Goal: Task Accomplishment & Management: Manage account settings

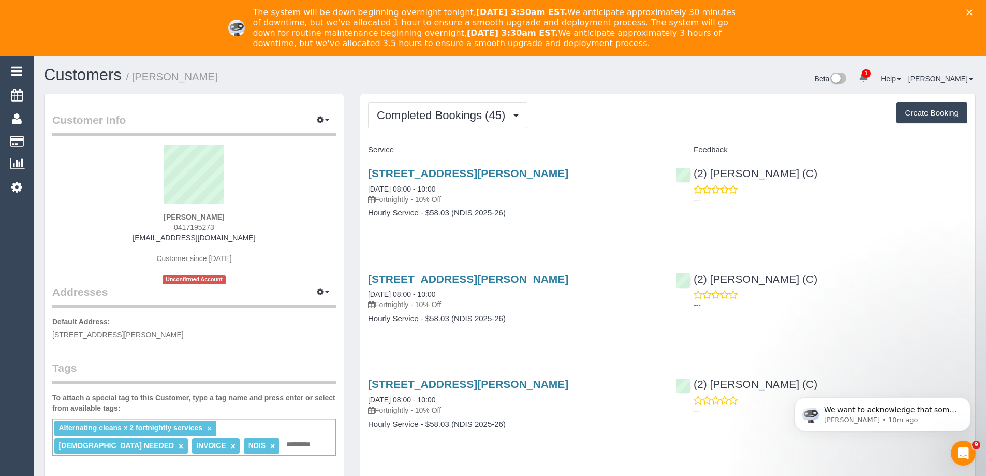
click at [150, 73] on small "/ [PERSON_NAME]" at bounding box center [172, 76] width 92 height 11
click at [253, 72] on h1 "Customers / [PERSON_NAME]" at bounding box center [273, 75] width 458 height 18
copy div "[PERSON_NAME]"
click at [435, 109] on span "Completed Bookings (45)" at bounding box center [444, 115] width 134 height 13
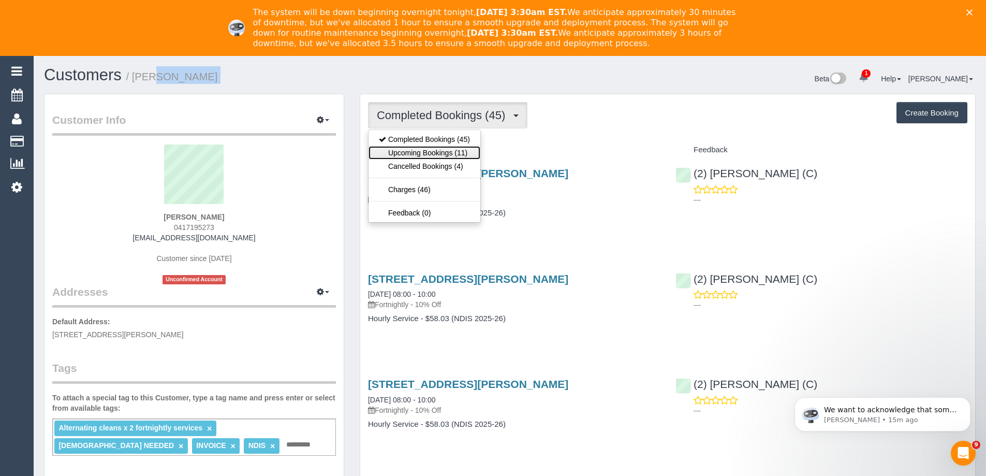
click at [434, 149] on link "Upcoming Bookings (11)" at bounding box center [424, 152] width 112 height 13
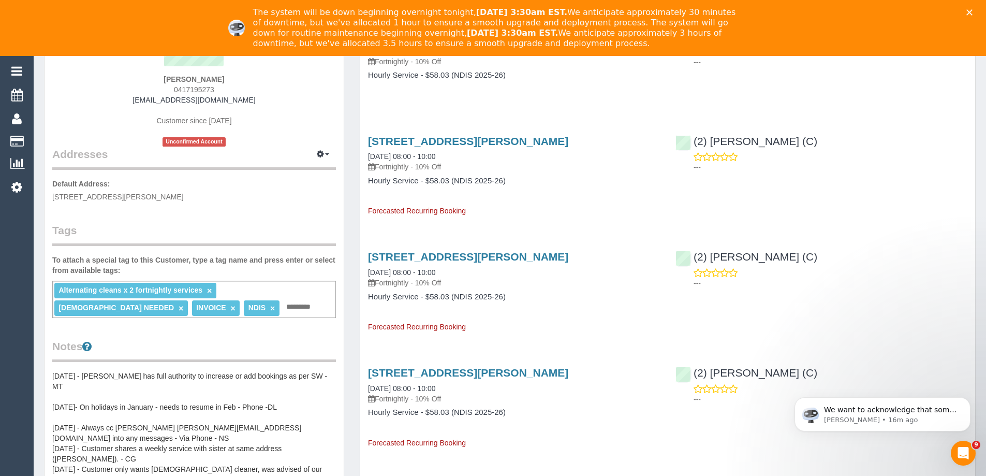
scroll to position [155, 0]
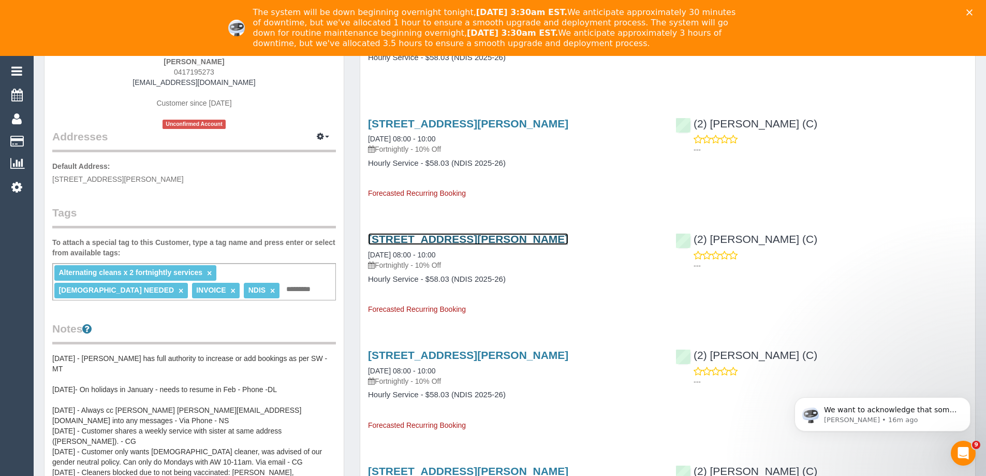
click at [492, 239] on link "[STREET_ADDRESS][PERSON_NAME]" at bounding box center [468, 239] width 200 height 12
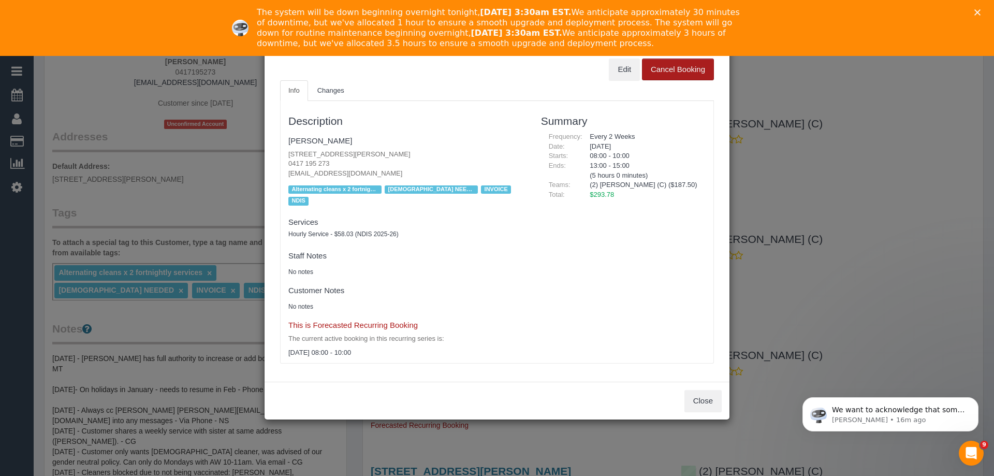
click at [661, 73] on button "Cancel Booking" at bounding box center [678, 69] width 72 height 22
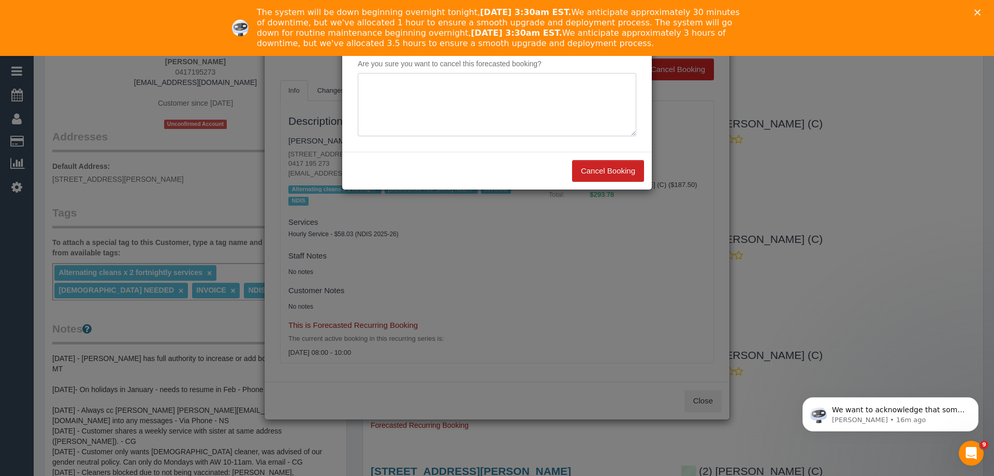
click at [471, 121] on textarea at bounding box center [497, 104] width 278 height 63
type textarea "Not required. Via email - ED"
click at [594, 170] on button "Cancel Booking" at bounding box center [608, 171] width 72 height 22
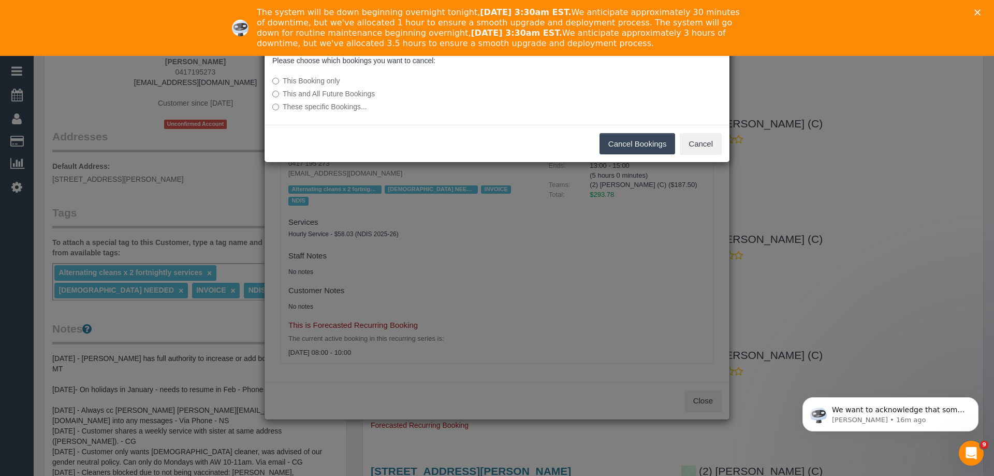
click at [622, 144] on button "Cancel Bookings" at bounding box center [637, 144] width 76 height 22
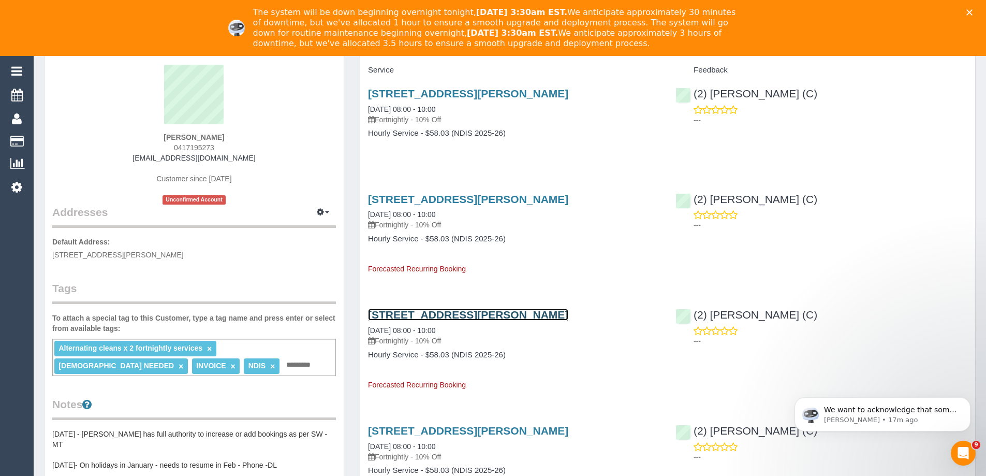
scroll to position [0, 0]
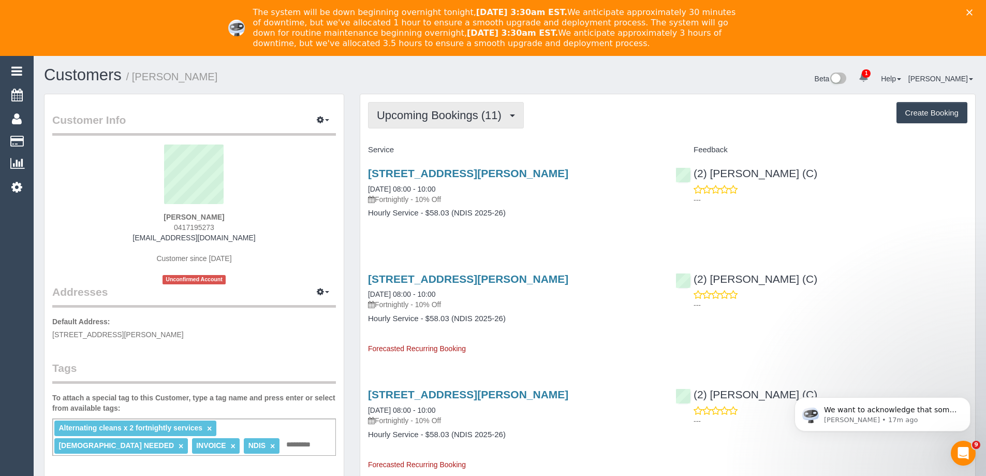
click at [435, 112] on span "Upcoming Bookings (11)" at bounding box center [442, 115] width 130 height 13
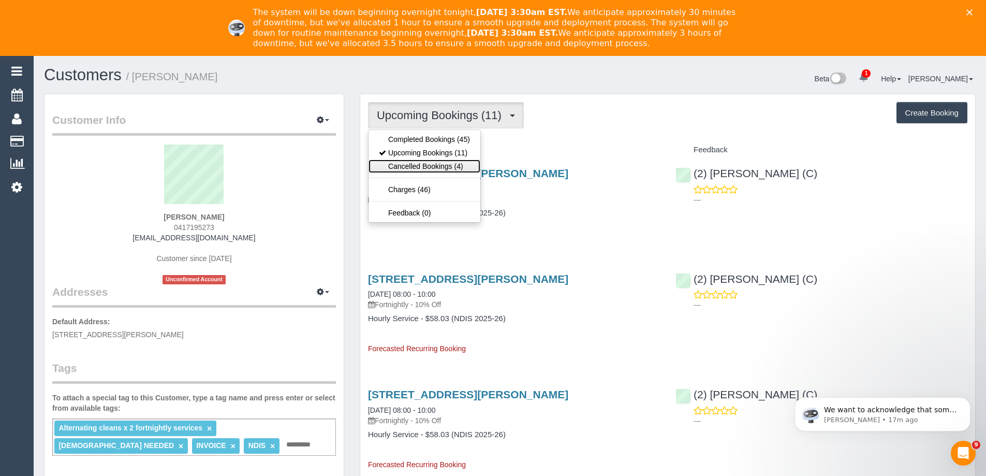
click at [443, 170] on link "Cancelled Bookings (4)" at bounding box center [424, 165] width 112 height 13
